Goal: Check status: Check status

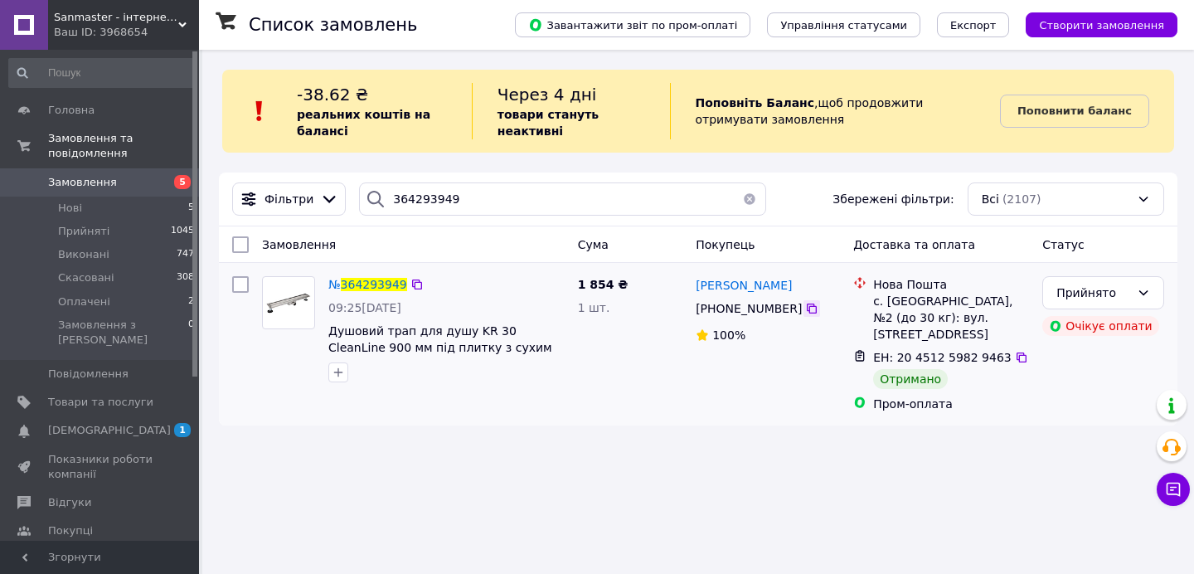
click at [810, 308] on icon at bounding box center [811, 308] width 13 height 13
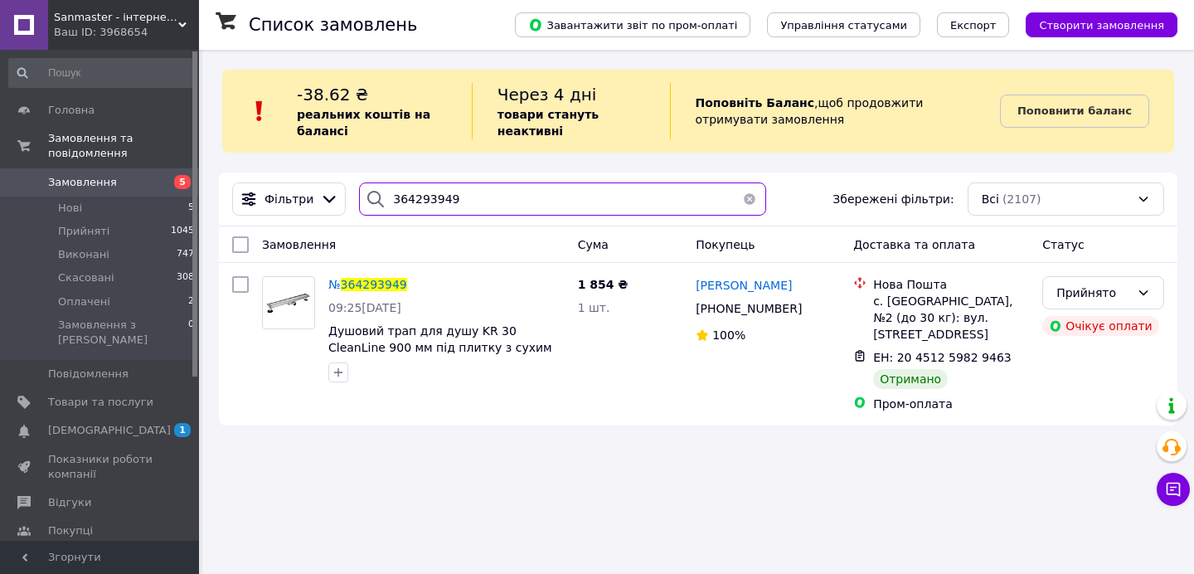
click at [413, 197] on input "364293949" at bounding box center [562, 198] width 407 height 33
paste input "96236"
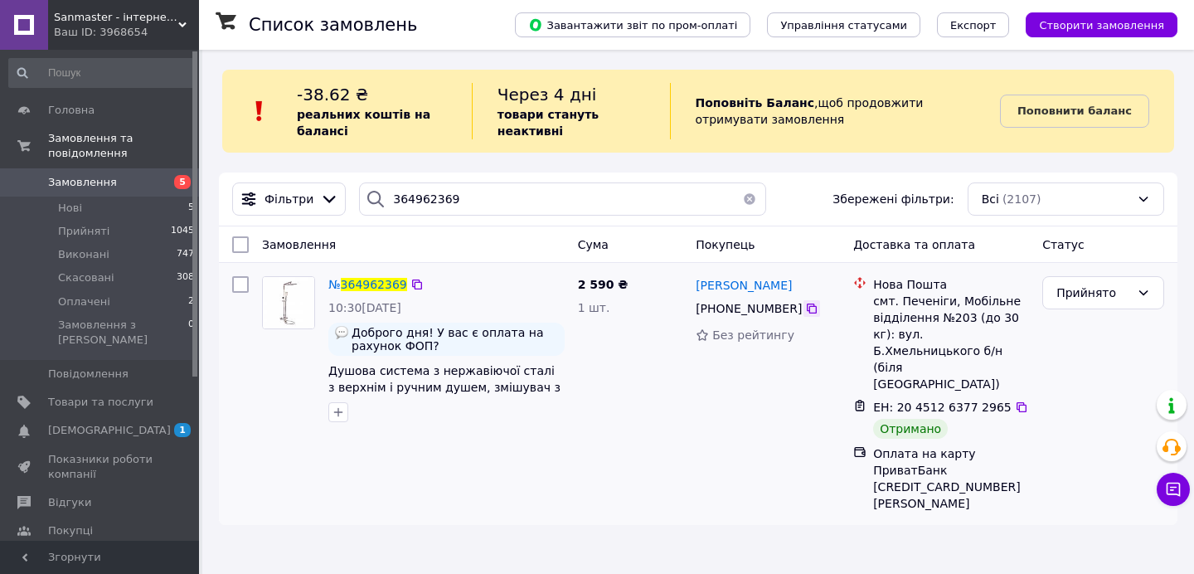
click at [813, 310] on icon at bounding box center [811, 308] width 13 height 13
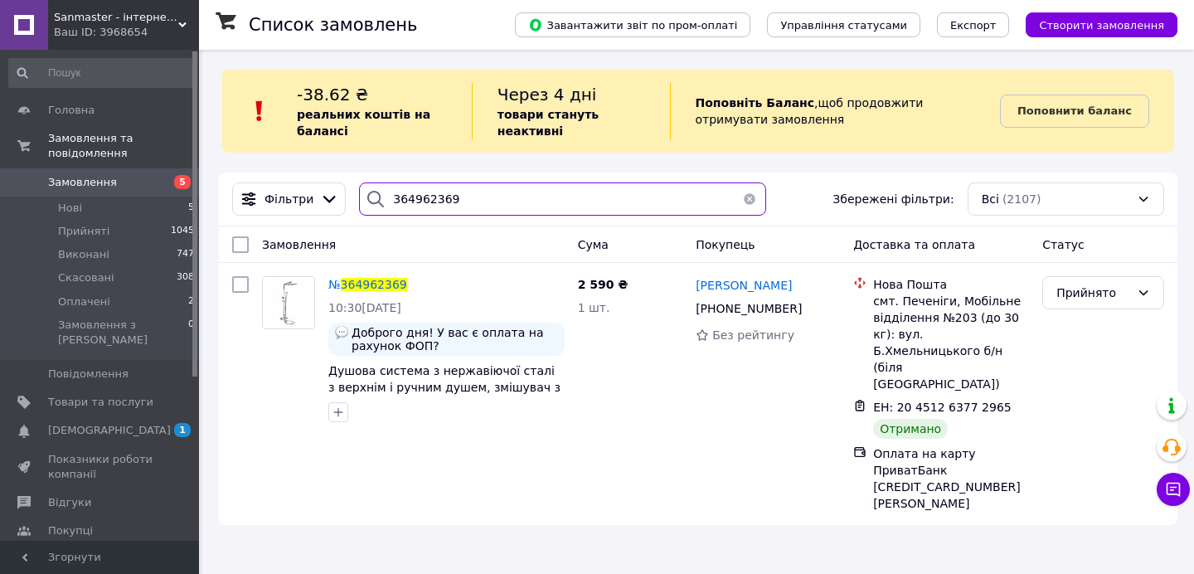
click at [404, 198] on input "364962369" at bounding box center [562, 198] width 407 height 33
paste input "5184420"
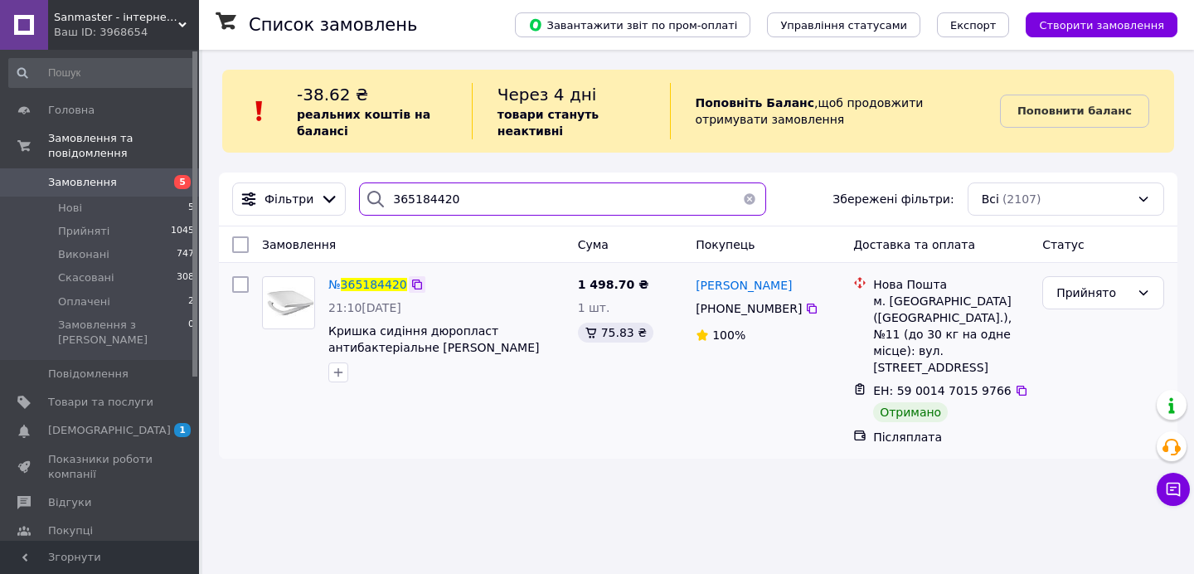
type input "365184420"
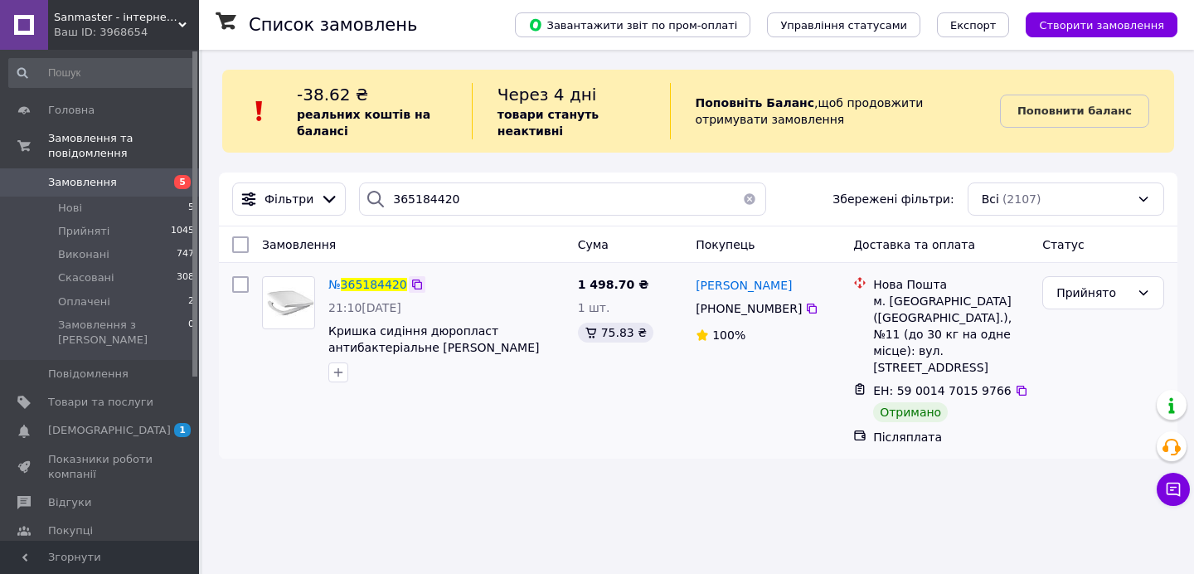
click at [420, 286] on icon at bounding box center [416, 284] width 13 height 13
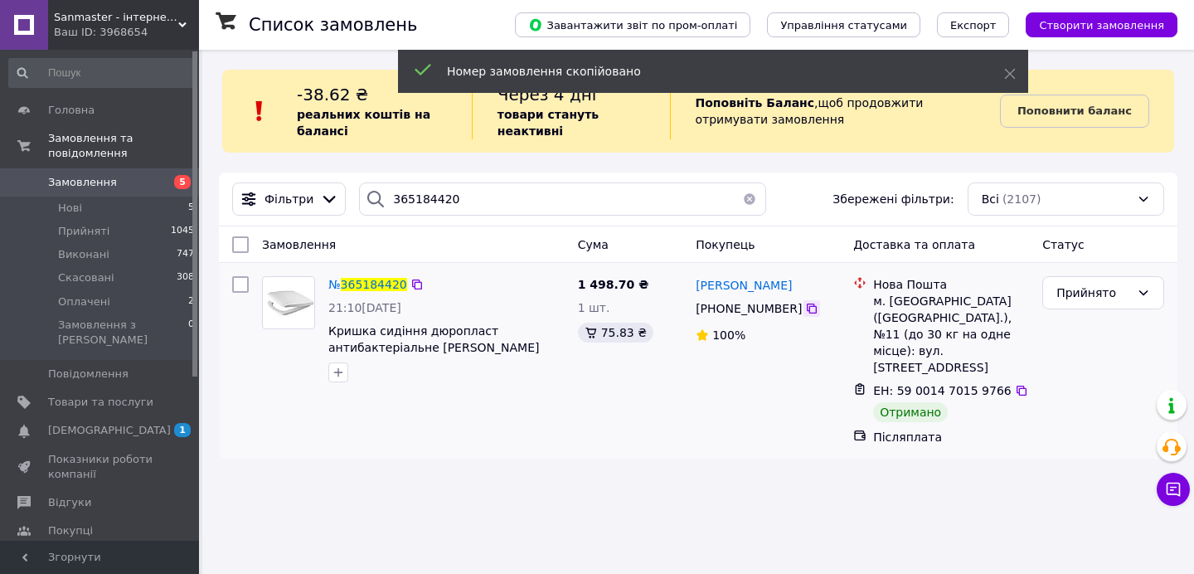
click at [808, 310] on icon at bounding box center [811, 308] width 13 height 13
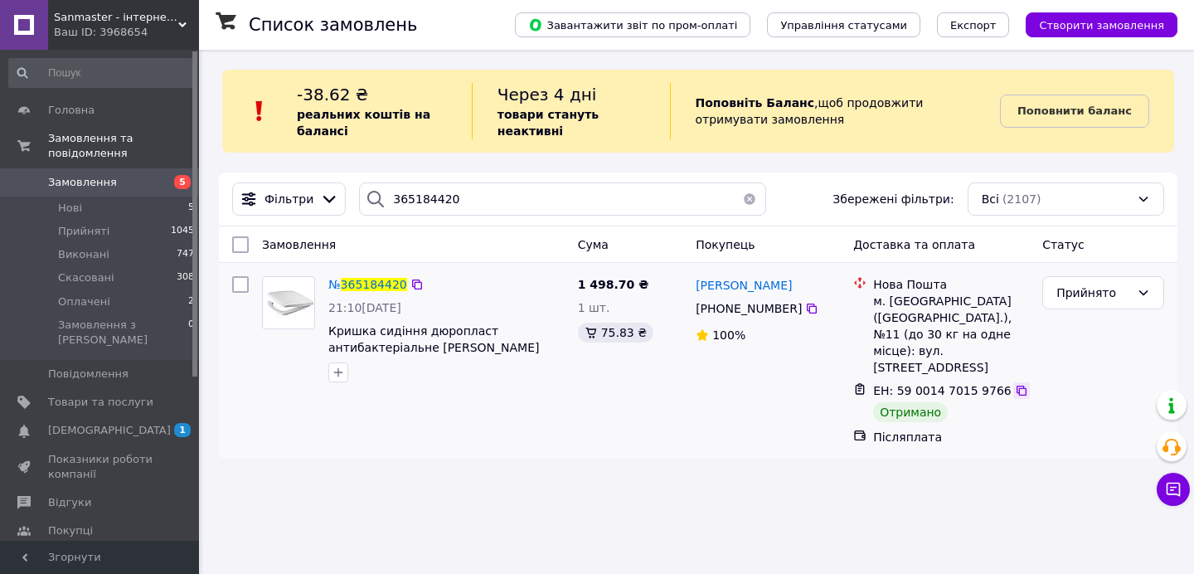
click at [1015, 384] on icon at bounding box center [1021, 390] width 13 height 13
click at [1017, 386] on icon at bounding box center [1022, 391] width 10 height 10
click at [748, 200] on button "button" at bounding box center [749, 198] width 33 height 33
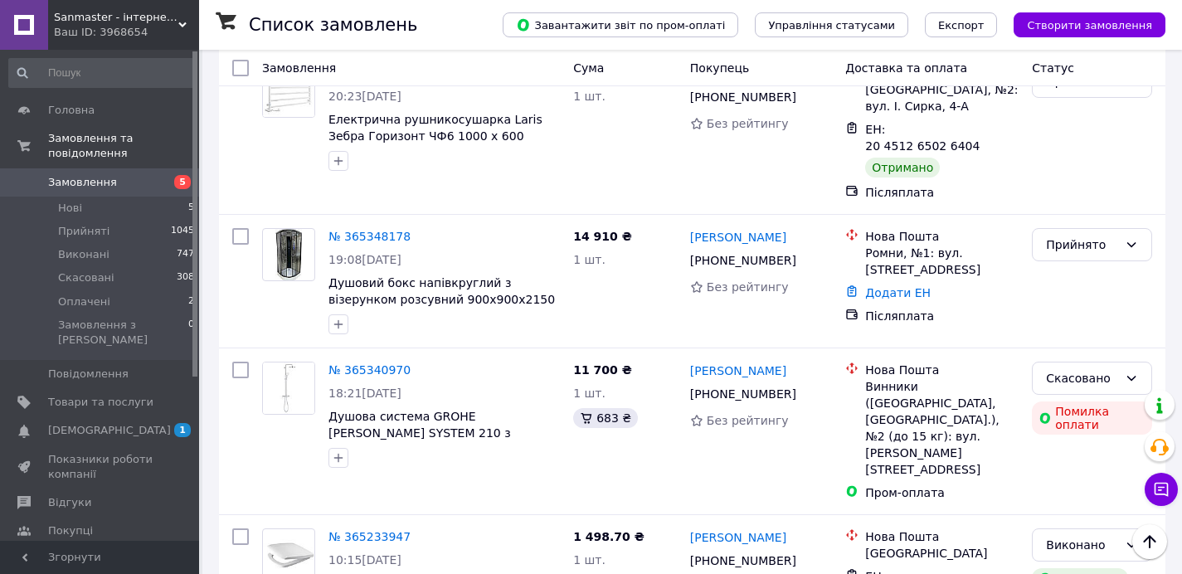
scroll to position [7975, 0]
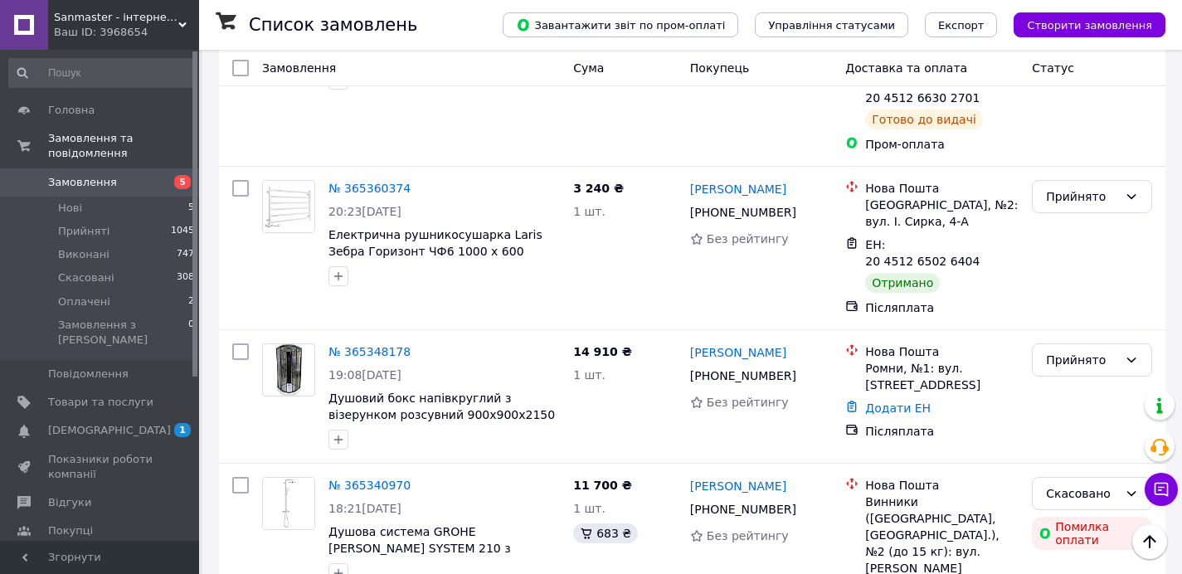
scroll to position [7840, 0]
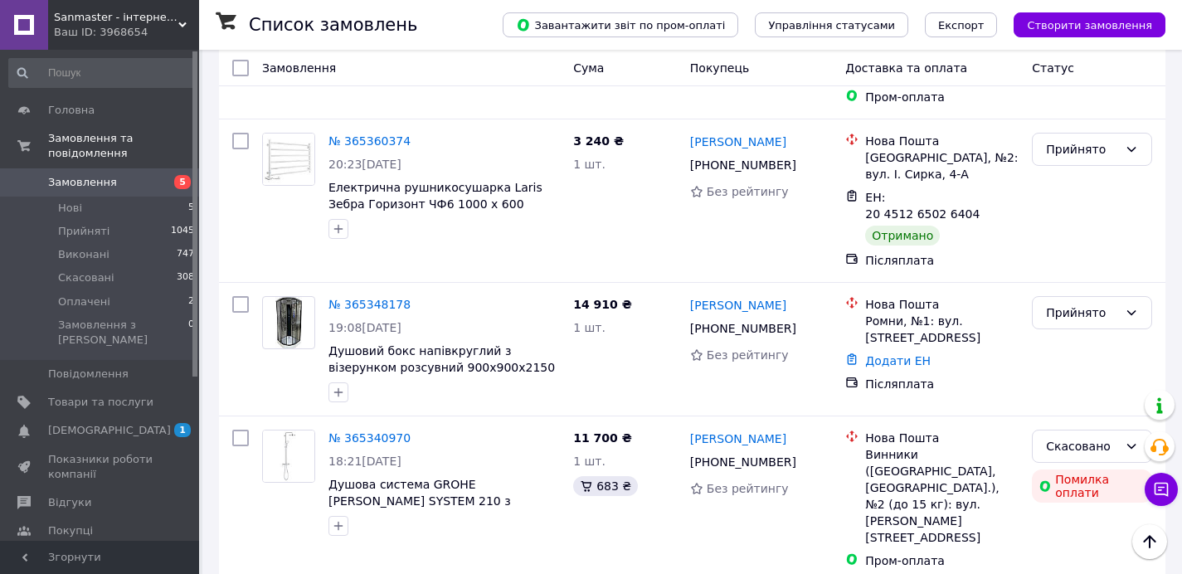
scroll to position [7882, 0]
